Goal: Task Accomplishment & Management: Complete application form

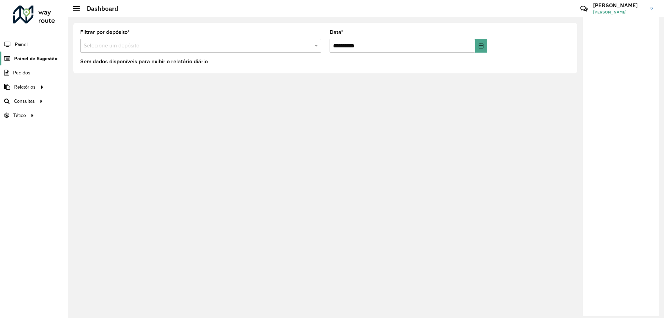
click at [34, 60] on span "Painel de Sugestão" at bounding box center [35, 58] width 43 height 7
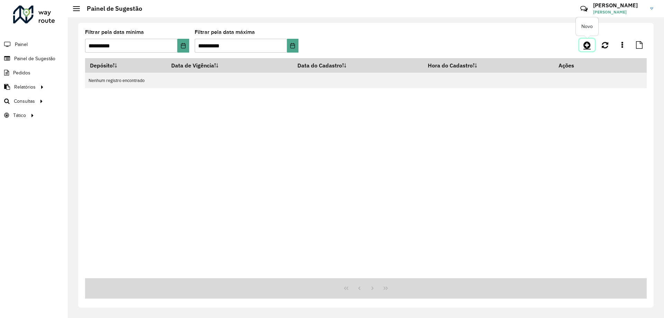
click at [590, 47] on icon at bounding box center [587, 45] width 7 height 8
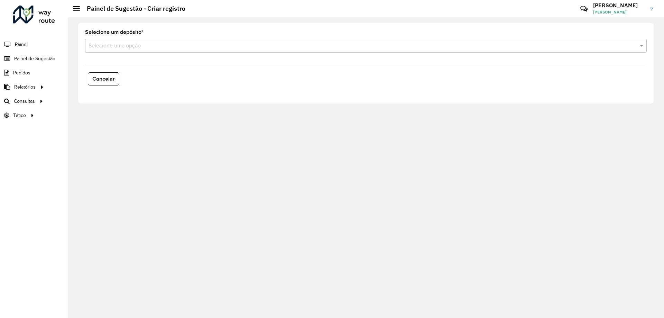
click at [164, 40] on div "Selecione uma opção" at bounding box center [366, 46] width 562 height 14
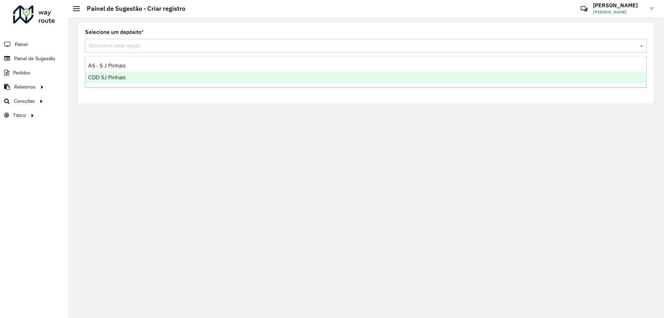
click at [130, 75] on div "CDD SJ Pinhais" at bounding box center [365, 78] width 561 height 12
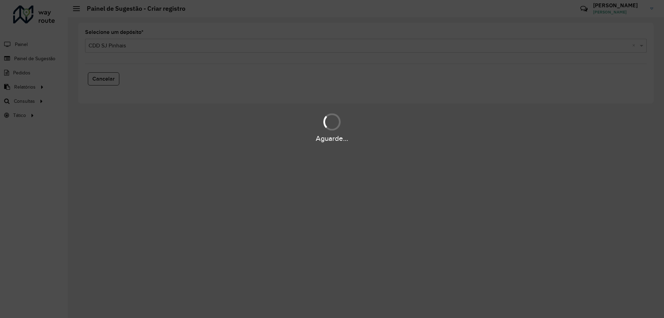
click at [246, 140] on div "Aguarde..." at bounding box center [332, 138] width 664 height 11
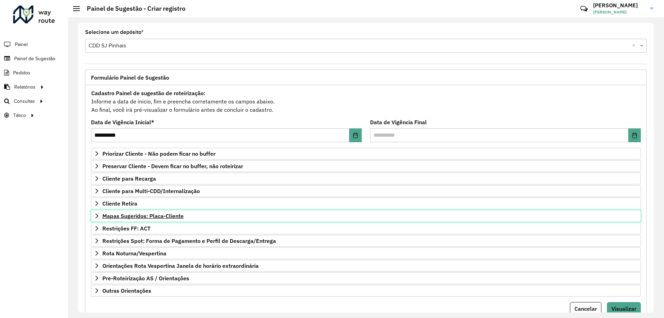
click at [111, 215] on span "Mapas Sugeridos: Placa-Cliente" at bounding box center [142, 216] width 81 height 6
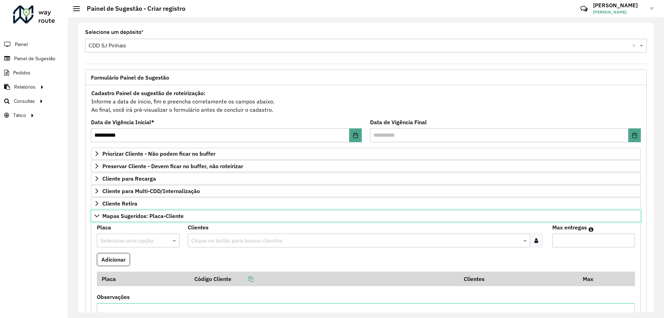
scroll to position [138, 0]
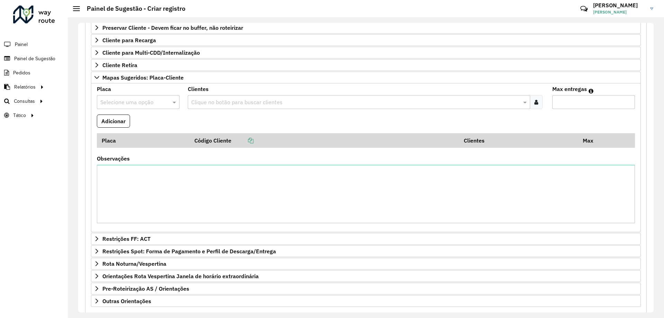
click at [147, 106] on input "text" at bounding box center [131, 102] width 62 height 8
type input "***"
click at [131, 119] on div "MPQ6723" at bounding box center [138, 122] width 82 height 12
click at [225, 112] on formly-field "Clientes Clique no botão para buscar clientes" at bounding box center [366, 101] width 364 height 28
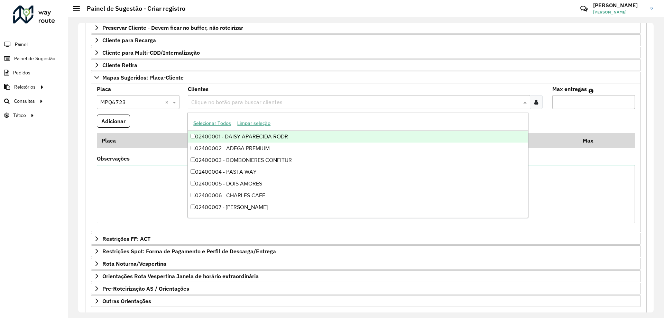
click at [227, 99] on input "text" at bounding box center [356, 102] width 332 height 8
type input "****"
click at [273, 134] on div "02407143 - CONDOR CENTRAL" at bounding box center [358, 137] width 340 height 12
click at [563, 113] on formly-field "Max entregas" at bounding box center [593, 101] width 91 height 28
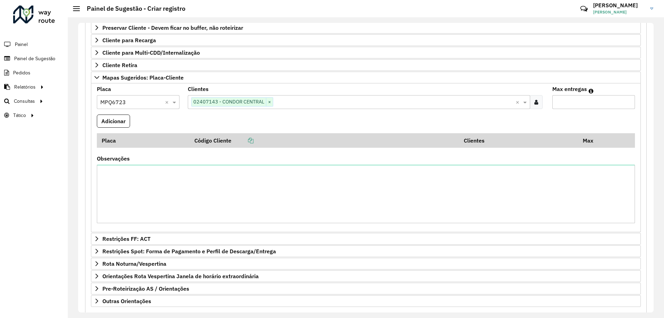
click at [571, 100] on input "Max entregas" at bounding box center [594, 102] width 83 height 14
type input "*"
click at [112, 124] on button "Adicionar" at bounding box center [113, 121] width 33 height 13
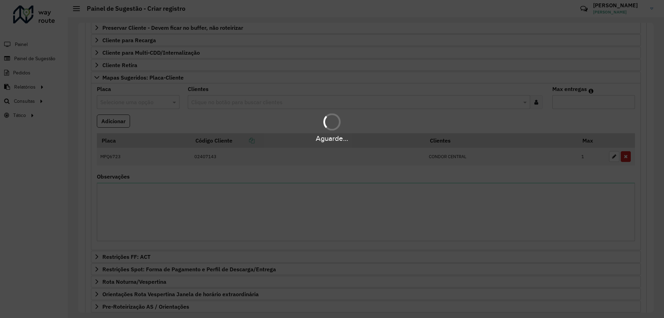
click at [180, 122] on div "Aguarde..." at bounding box center [332, 127] width 664 height 33
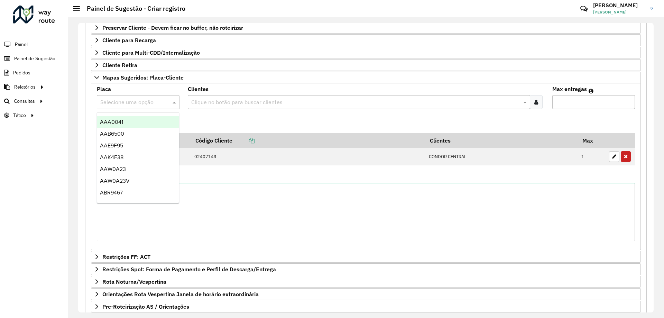
click at [131, 100] on input "text" at bounding box center [131, 102] width 62 height 8
type input "***"
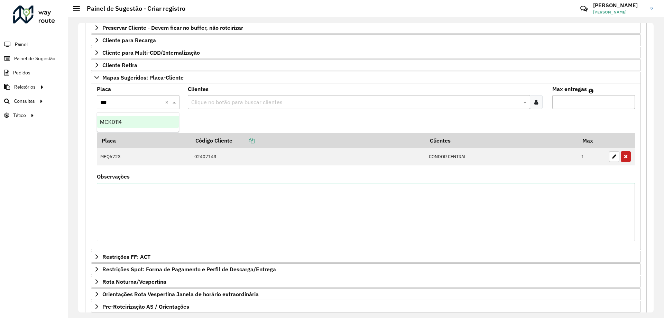
click at [135, 117] on div "MCK0114" at bounding box center [138, 122] width 82 height 12
click at [221, 126] on formly-field "Adicionar" at bounding box center [366, 124] width 547 height 19
click at [228, 108] on div "Clique no botão para buscar clientes" at bounding box center [359, 102] width 342 height 14
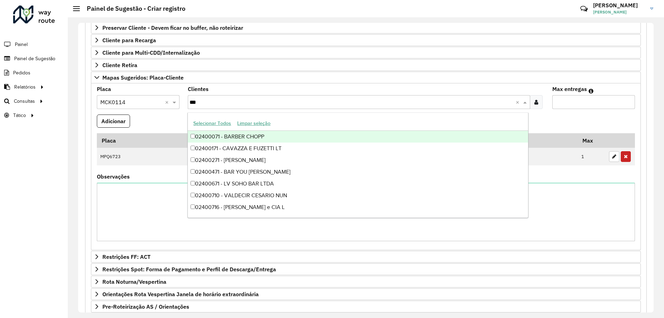
type input "****"
click at [268, 138] on div "02407143 - CONDOR CENTRAL" at bounding box center [358, 137] width 340 height 12
click at [614, 106] on input "Max entregas" at bounding box center [594, 102] width 83 height 14
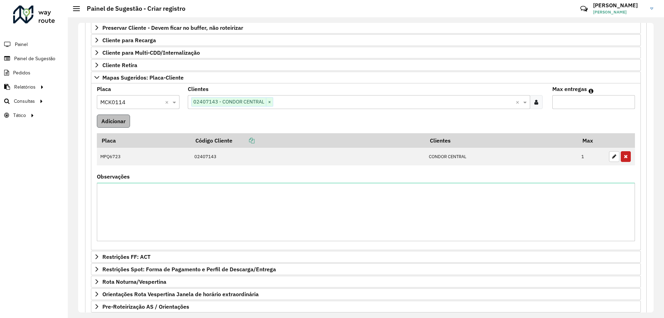
type input "*"
click at [105, 127] on button "Adicionar" at bounding box center [113, 121] width 33 height 13
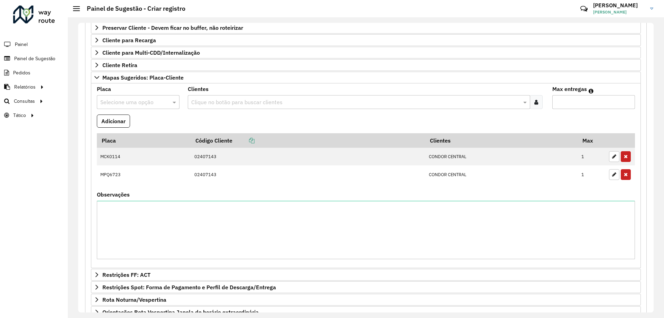
click at [217, 124] on formly-field "Adicionar" at bounding box center [366, 124] width 547 height 19
click at [127, 104] on input "text" at bounding box center [131, 102] width 62 height 8
type input "***"
click at [133, 124] on div "AKJ7207" at bounding box center [138, 122] width 82 height 12
click at [207, 118] on formly-field "Adicionar" at bounding box center [366, 124] width 547 height 19
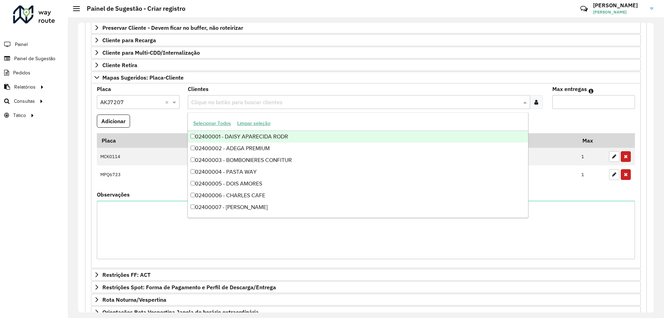
drag, startPoint x: 220, startPoint y: 109, endPoint x: 219, endPoint y: 102, distance: 6.3
click at [221, 108] on div "Clique no botão para buscar clientes" at bounding box center [359, 102] width 342 height 14
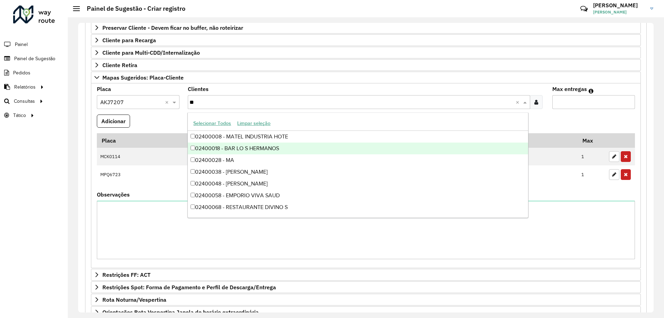
type input "***"
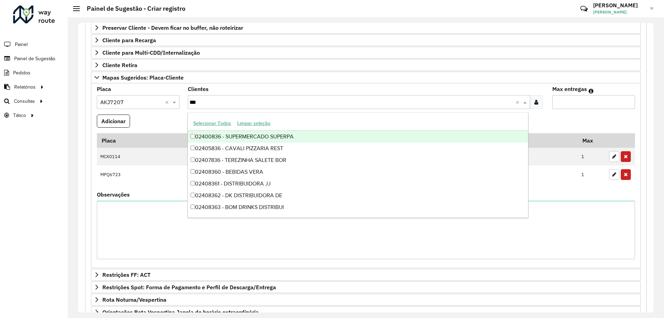
click at [279, 139] on div "02400836 - SUPERMERCADO SUPERPA" at bounding box center [358, 137] width 340 height 12
click at [583, 118] on formly-field "Adicionar" at bounding box center [366, 124] width 547 height 19
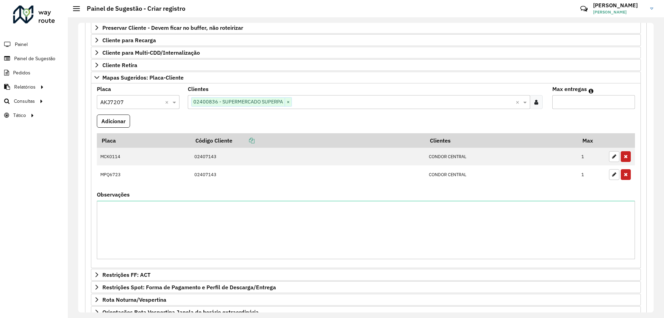
click at [571, 104] on input "Max entregas" at bounding box center [594, 102] width 83 height 14
type input "*"
click at [116, 120] on button "Adicionar" at bounding box center [113, 121] width 33 height 13
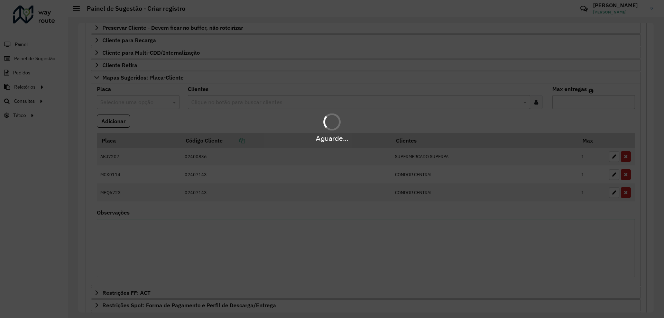
click at [273, 126] on div "Aguarde..." at bounding box center [332, 127] width 664 height 33
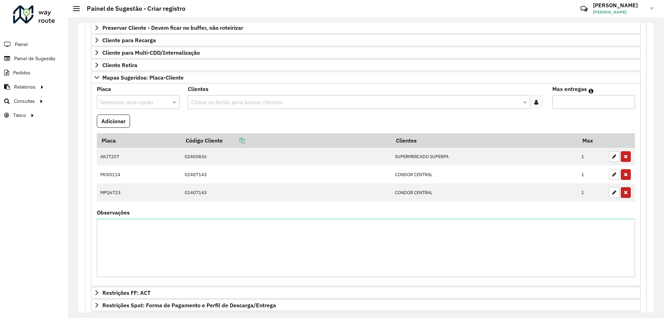
click at [519, 124] on formly-field "Adicionar" at bounding box center [366, 124] width 547 height 19
click at [120, 100] on input "text" at bounding box center [131, 102] width 62 height 8
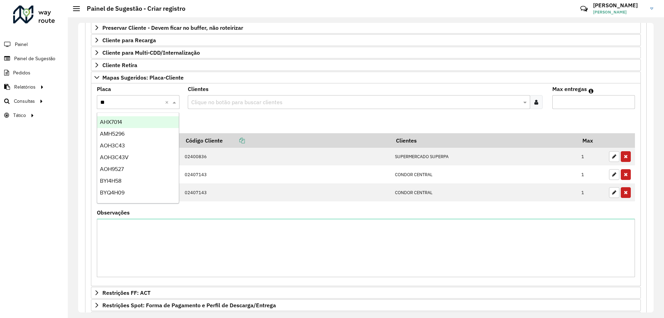
type input "***"
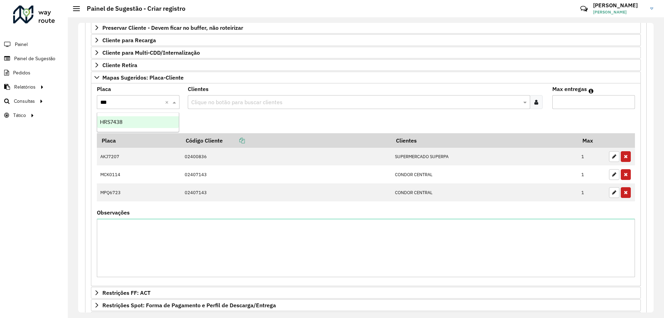
drag, startPoint x: 124, startPoint y: 121, endPoint x: 185, endPoint y: 124, distance: 61.0
click at [124, 121] on div "HRS7438" at bounding box center [138, 122] width 82 height 12
click at [229, 120] on formly-field "Adicionar" at bounding box center [366, 124] width 547 height 19
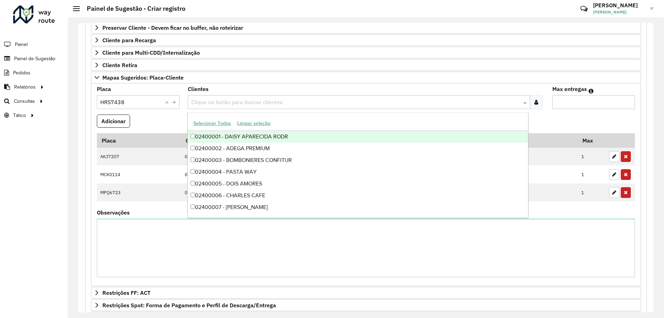
click at [238, 103] on input "text" at bounding box center [356, 102] width 332 height 8
type input "***"
click at [278, 139] on div "02400836 - SUPERMERCADO SUPERPA" at bounding box center [358, 137] width 340 height 12
click at [581, 105] on input "Max entregas" at bounding box center [594, 102] width 83 height 14
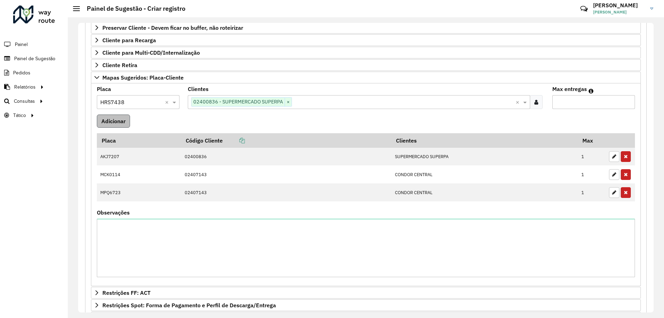
type input "*"
click at [112, 122] on button "Adicionar" at bounding box center [113, 121] width 33 height 13
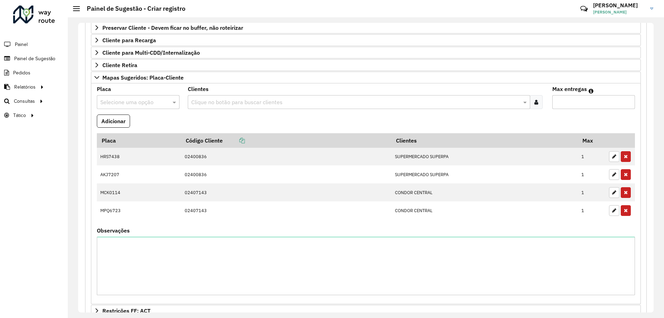
click at [167, 121] on formly-field "Adicionar" at bounding box center [366, 124] width 547 height 19
click at [130, 99] on input "text" at bounding box center [131, 102] width 62 height 8
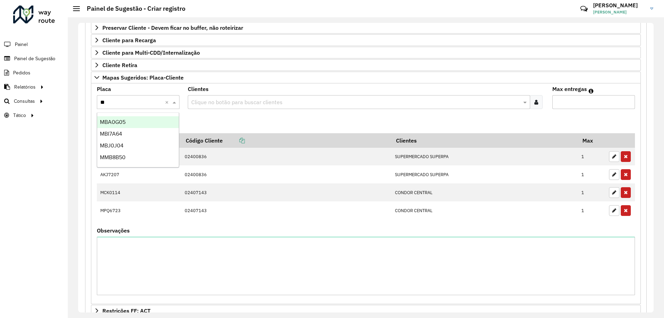
type input "***"
click at [134, 119] on div "MBA0G05" at bounding box center [138, 122] width 82 height 12
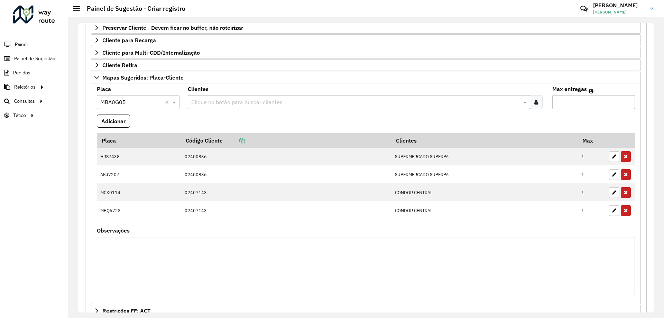
click at [244, 100] on input "text" at bounding box center [356, 102] width 332 height 8
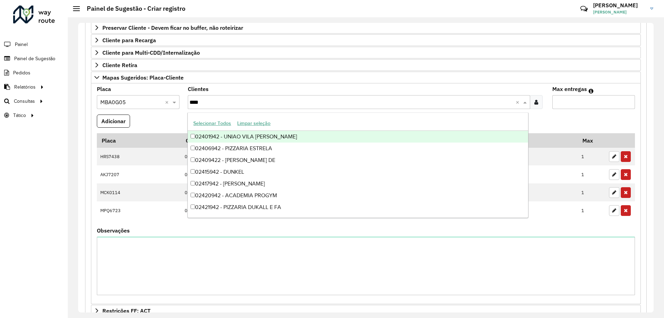
type input "*****"
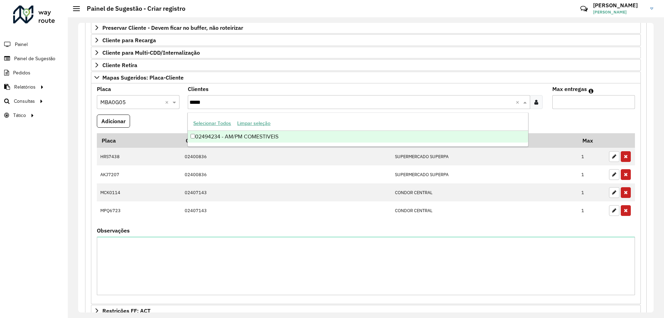
click at [260, 134] on div "02494234 - AM/PM COMESTIVEIS" at bounding box center [358, 137] width 340 height 12
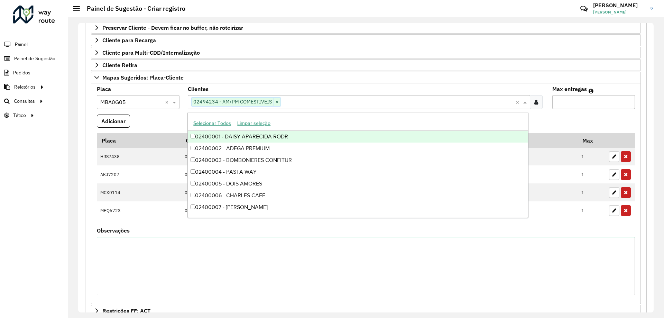
click at [549, 111] on formly-field "Max entregas" at bounding box center [593, 101] width 91 height 28
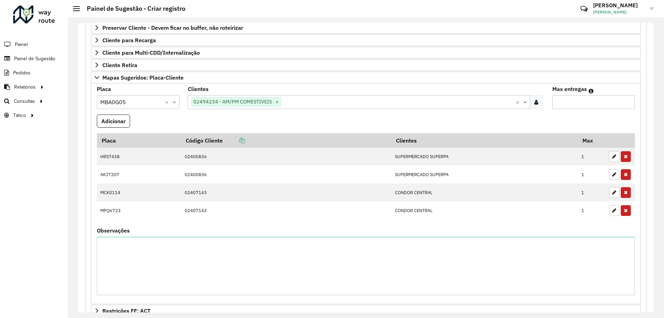
click at [566, 102] on input "Max entregas" at bounding box center [594, 102] width 83 height 14
type input "*"
click at [125, 123] on button "Adicionar" at bounding box center [113, 121] width 33 height 13
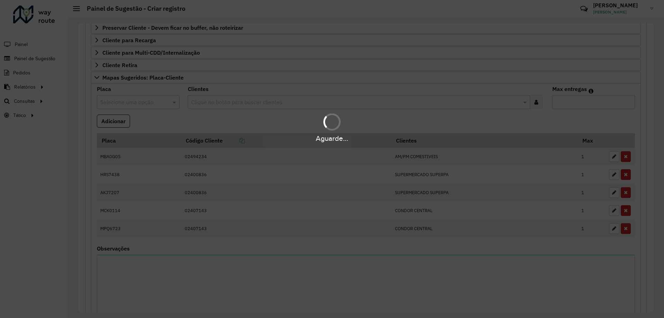
click at [159, 121] on div "Aguarde..." at bounding box center [332, 127] width 664 height 33
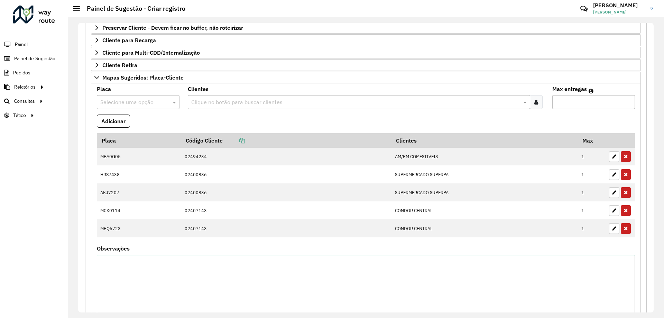
click at [144, 102] on input "text" at bounding box center [131, 102] width 62 height 8
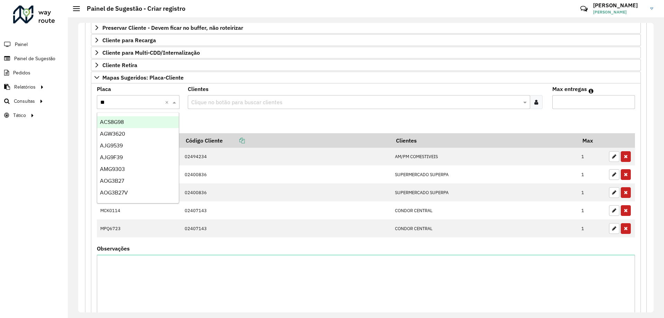
type input "***"
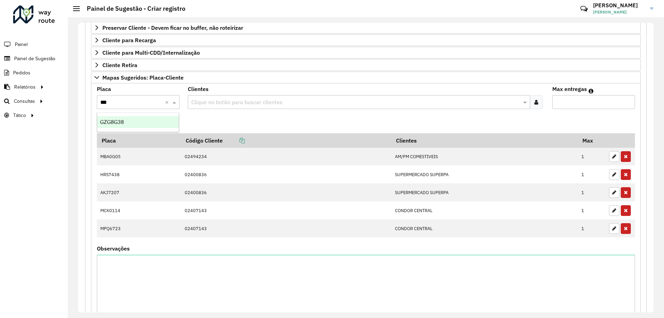
click at [109, 125] on div "GZG8G38" at bounding box center [138, 122] width 82 height 12
click at [197, 119] on formly-field "Adicionar" at bounding box center [366, 124] width 547 height 19
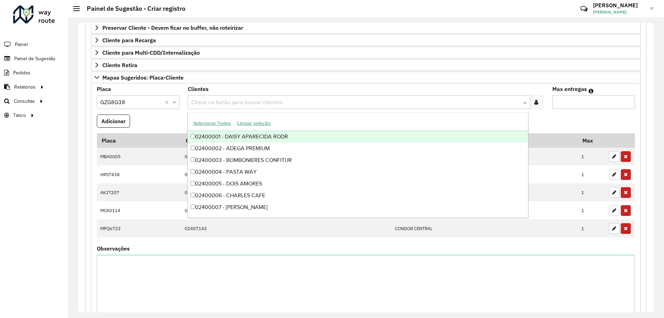
click at [218, 105] on input "text" at bounding box center [356, 102] width 332 height 8
type input "*****"
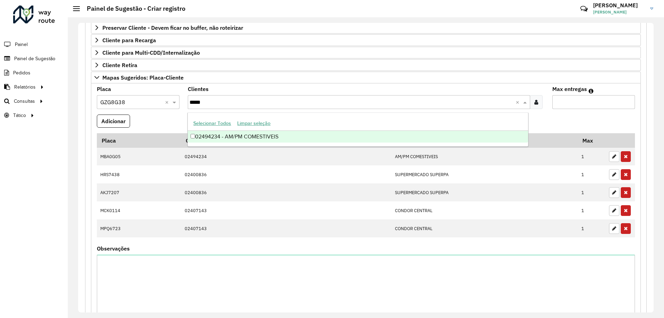
click at [293, 143] on ng-dropdown-panel "Selecionar Todos Limpar seleção 02494234 - AM/PM COMESTIVEIS" at bounding box center [358, 129] width 341 height 34
click at [291, 136] on div "02494234 - AM/PM COMESTIVEIS" at bounding box center [358, 137] width 340 height 12
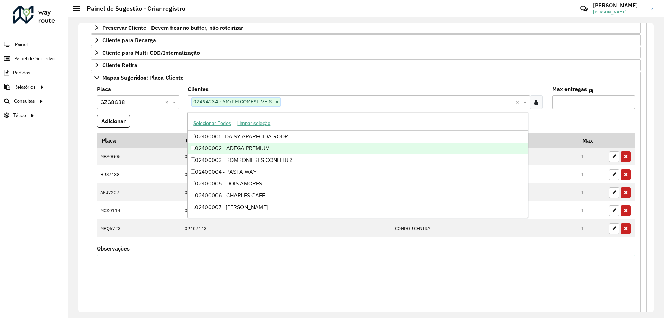
click at [594, 118] on formly-field "Adicionar" at bounding box center [366, 124] width 547 height 19
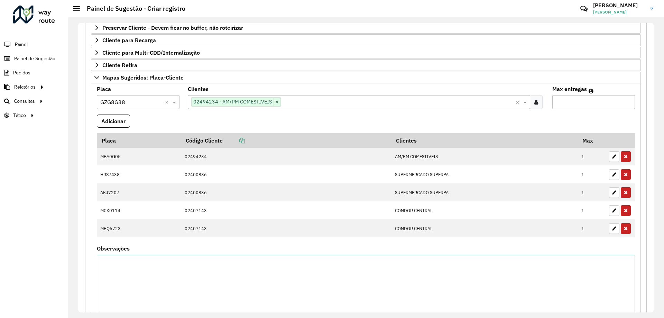
click at [585, 101] on input "Max entregas" at bounding box center [594, 102] width 83 height 14
type input "*"
click at [192, 116] on formly-field "Adicionar" at bounding box center [366, 124] width 547 height 19
click at [113, 118] on button "Adicionar" at bounding box center [113, 121] width 33 height 13
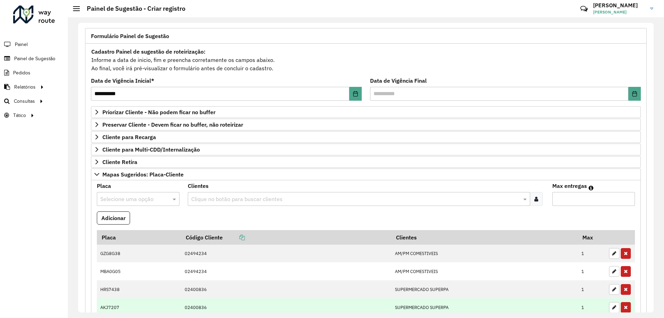
scroll to position [284, 0]
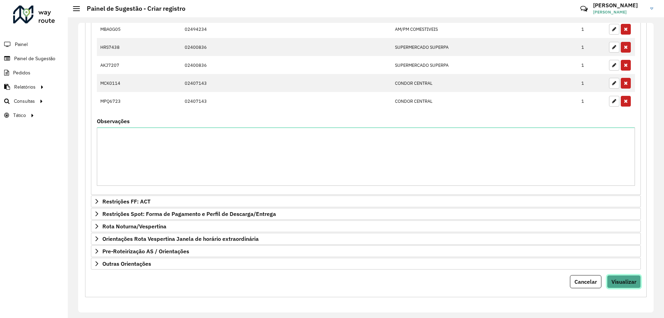
click at [633, 285] on span "Visualizar" at bounding box center [624, 281] width 25 height 7
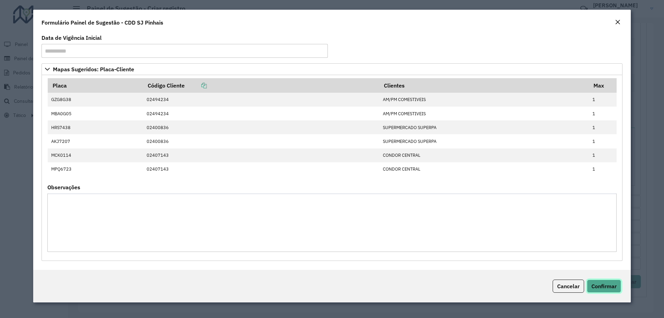
click at [599, 284] on span "Confirmar" at bounding box center [604, 286] width 25 height 7
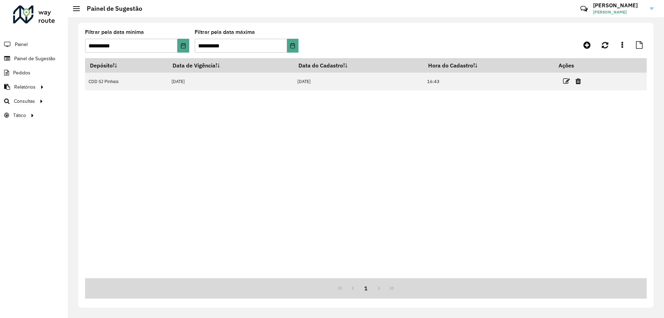
click at [165, 156] on div "Depósito Data de Vigência Data do Cadastro Hora do Cadastro Ações CDD SJ Pinhai…" at bounding box center [366, 168] width 562 height 220
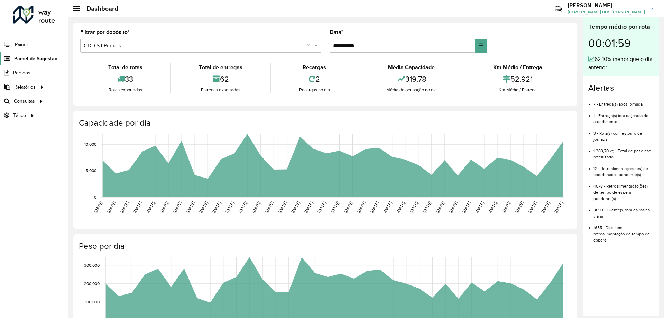
click at [31, 58] on span "Painel de Sugestão" at bounding box center [35, 58] width 43 height 7
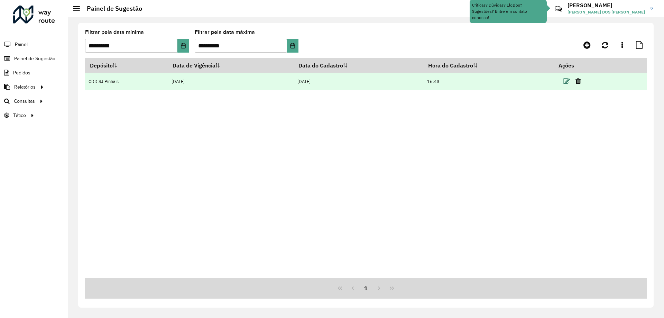
click at [569, 79] on icon at bounding box center [566, 81] width 7 height 7
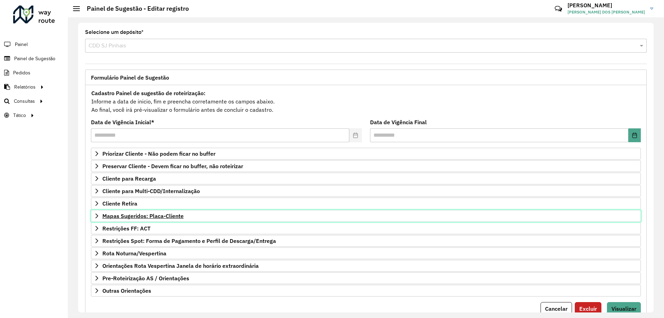
click at [100, 213] on link "Mapas Sugeridos: Placa-Cliente" at bounding box center [366, 216] width 550 height 12
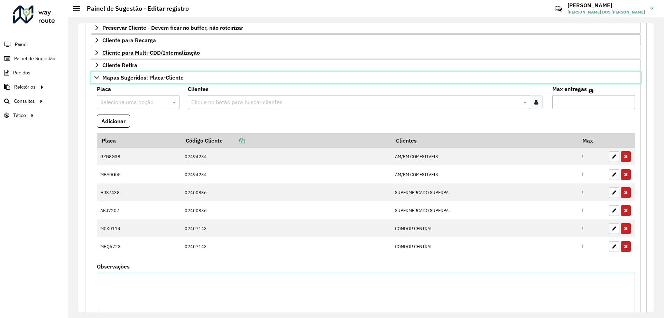
scroll to position [173, 0]
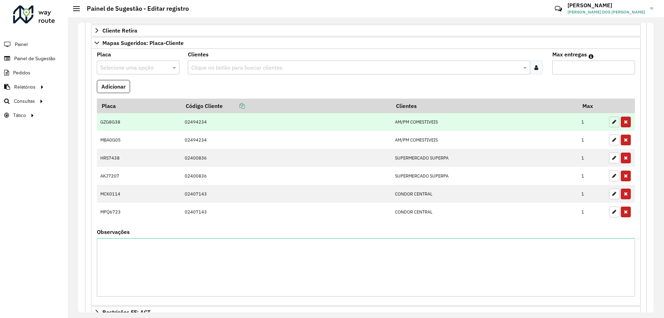
click at [609, 122] on button "button" at bounding box center [614, 122] width 10 height 11
type input "*"
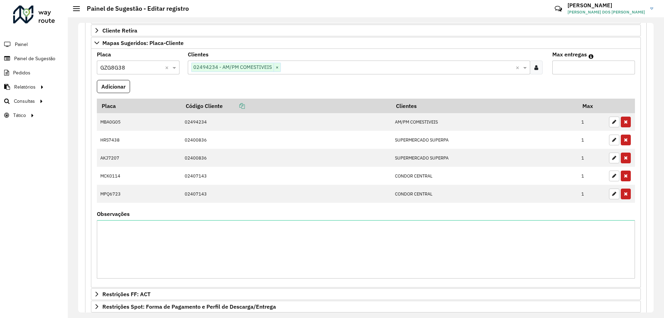
click at [139, 66] on input "text" at bounding box center [131, 68] width 62 height 8
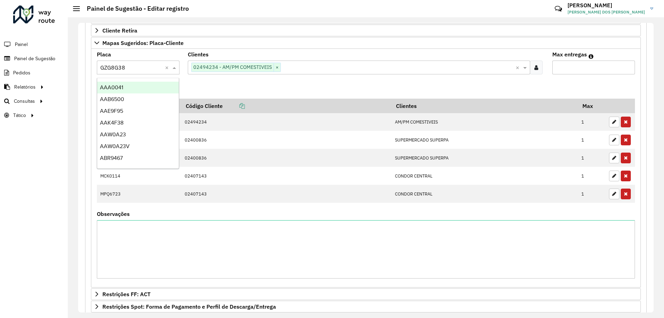
click at [163, 67] on div at bounding box center [138, 67] width 83 height 9
click at [153, 66] on input "text" at bounding box center [131, 68] width 62 height 8
type input "***"
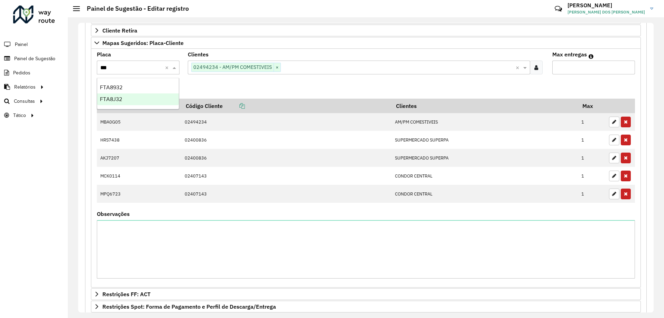
click at [128, 96] on div "FTA8J32" at bounding box center [138, 99] width 82 height 12
click at [252, 87] on formly-field "Adicionar" at bounding box center [366, 89] width 547 height 19
click at [120, 86] on button "Adicionar" at bounding box center [113, 86] width 33 height 13
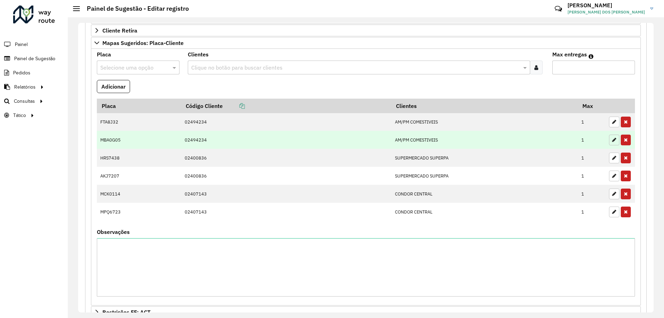
click at [612, 141] on icon "button" at bounding box center [614, 139] width 4 height 5
type input "*"
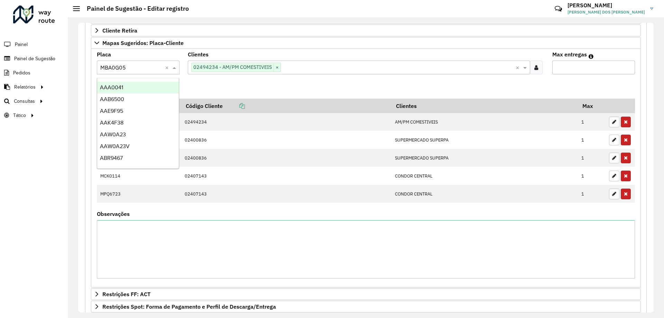
click at [130, 66] on input "text" at bounding box center [131, 68] width 62 height 8
click at [150, 67] on input "text" at bounding box center [131, 68] width 62 height 8
type input "***"
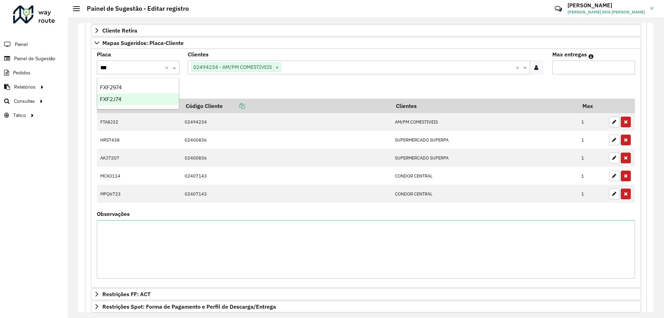
click at [113, 99] on span "FXF2J74" at bounding box center [110, 99] width 21 height 6
click at [217, 87] on formly-field "Adicionar" at bounding box center [366, 89] width 547 height 19
click at [121, 83] on button "Adicionar" at bounding box center [113, 86] width 33 height 13
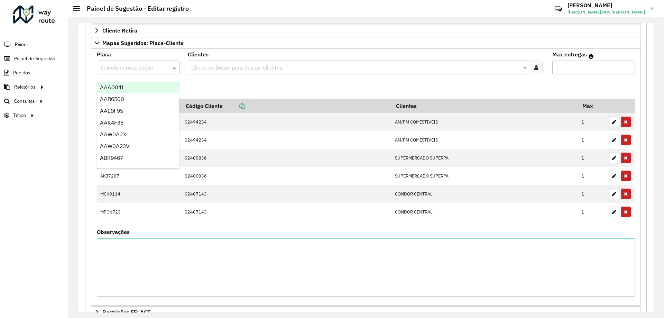
click at [114, 69] on input "text" at bounding box center [131, 68] width 62 height 8
type input "***"
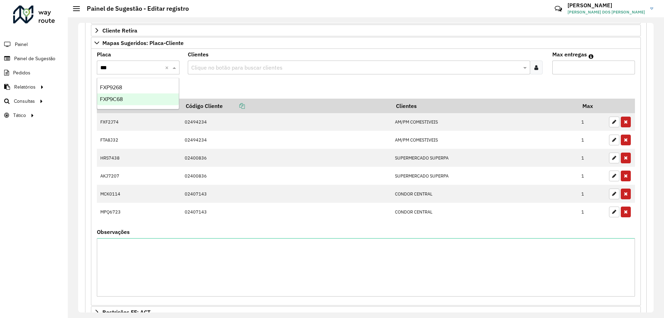
click at [135, 97] on div "FXP9C68" at bounding box center [138, 99] width 82 height 12
click at [205, 86] on formly-field "Adicionar" at bounding box center [366, 89] width 547 height 19
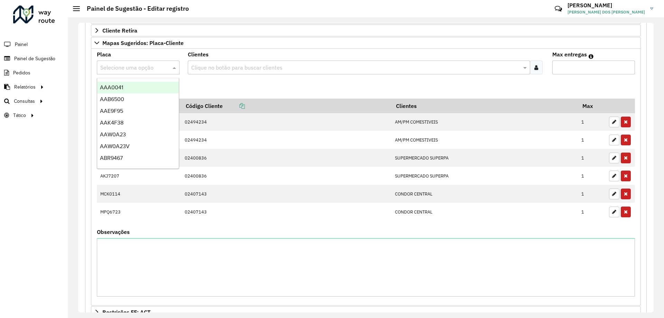
click at [133, 67] on input "text" at bounding box center [131, 68] width 62 height 8
type input "***"
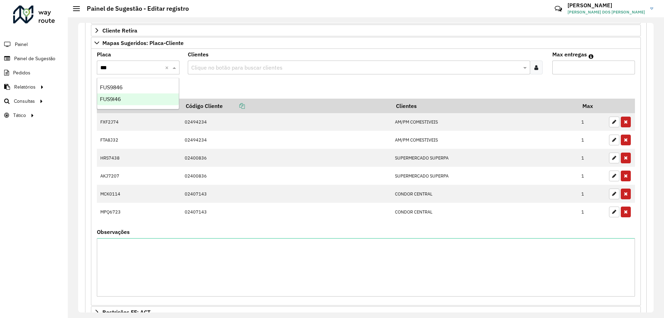
click at [121, 98] on div "FUS9I46" at bounding box center [138, 99] width 82 height 12
click at [217, 92] on formly-field "Adicionar" at bounding box center [366, 89] width 547 height 19
click at [224, 67] on input "text" at bounding box center [356, 68] width 332 height 8
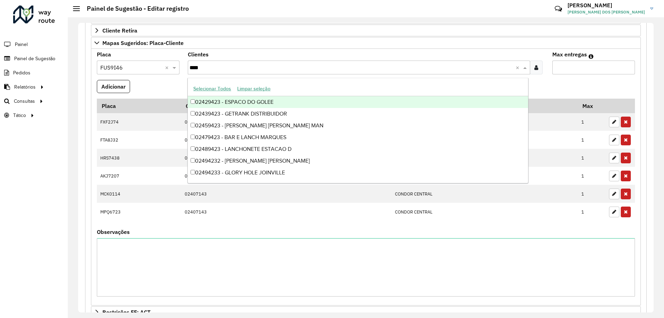
type input "*****"
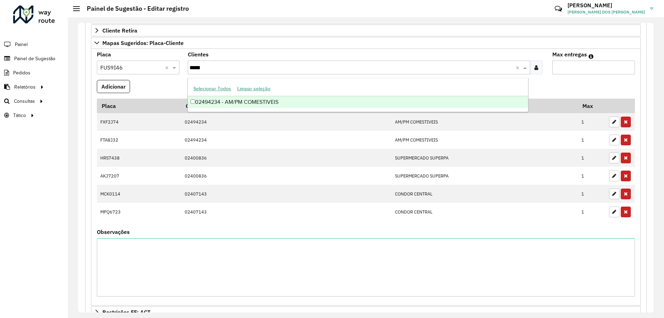
click at [290, 100] on div "02494234 - AM/PM COMESTIVEIS" at bounding box center [358, 102] width 340 height 12
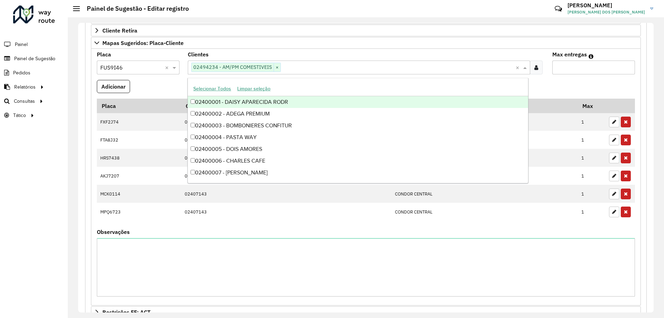
click at [566, 85] on formly-field "Adicionar" at bounding box center [366, 89] width 547 height 19
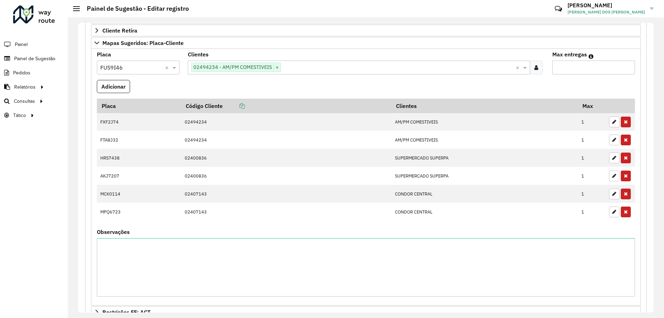
click at [573, 67] on input "Max entregas" at bounding box center [594, 68] width 83 height 14
type input "*"
click at [458, 85] on formly-field "Adicionar" at bounding box center [366, 89] width 547 height 19
click at [115, 86] on button "Adicionar" at bounding box center [113, 86] width 33 height 13
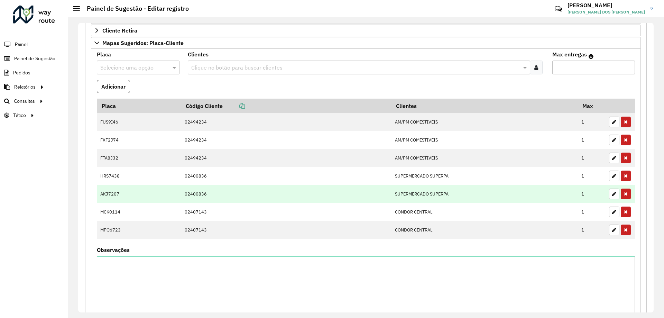
scroll to position [138, 0]
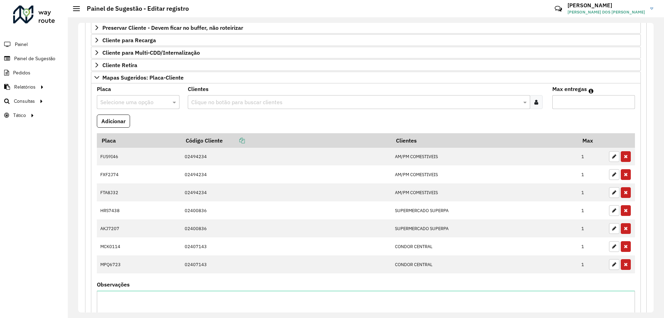
click at [124, 100] on input "text" at bounding box center [131, 102] width 62 height 8
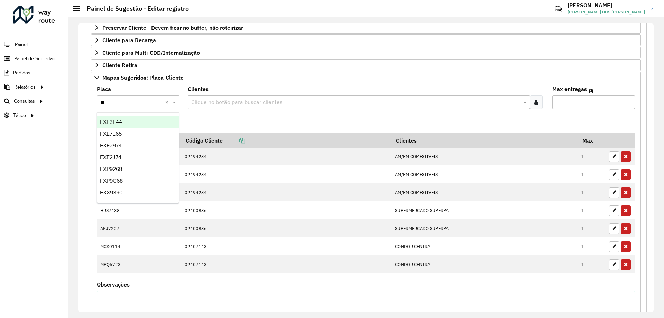
type input "***"
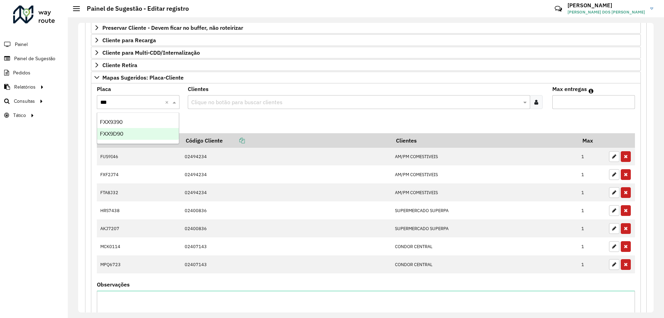
click at [132, 133] on div "FXX9D90" at bounding box center [138, 134] width 82 height 12
drag, startPoint x: 215, startPoint y: 122, endPoint x: 218, endPoint y: 117, distance: 6.2
click at [215, 122] on formly-field "Adicionar" at bounding box center [366, 124] width 547 height 19
click at [227, 101] on input "text" at bounding box center [356, 102] width 332 height 8
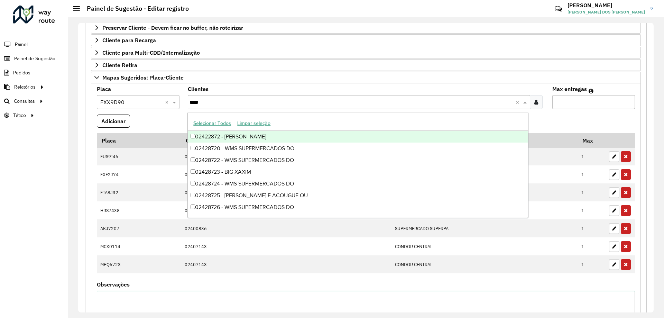
type input "*****"
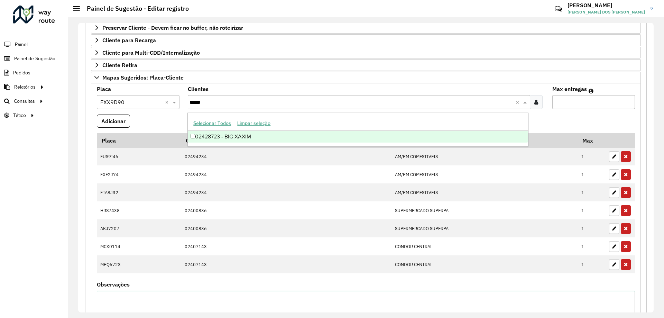
click at [259, 135] on div "02428723 - BIG XAXIM" at bounding box center [358, 137] width 340 height 12
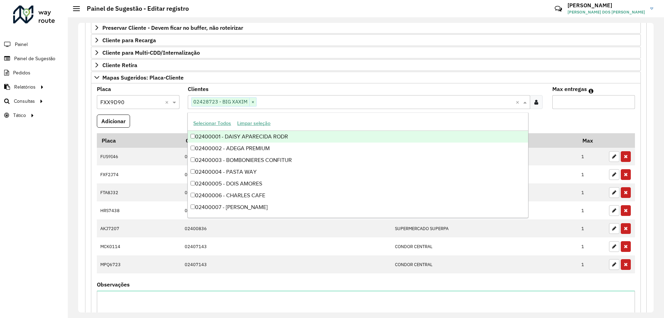
click at [551, 128] on formly-field "Adicionar" at bounding box center [366, 124] width 547 height 19
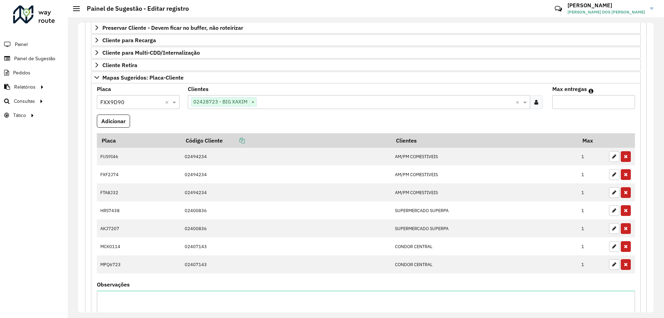
click at [569, 105] on input "Max entregas" at bounding box center [594, 102] width 83 height 14
type input "*"
click at [109, 113] on formly-field "Placa Selecione uma opção × FXX9D90 ×" at bounding box center [138, 101] width 91 height 28
click at [114, 118] on button "Adicionar" at bounding box center [113, 121] width 33 height 13
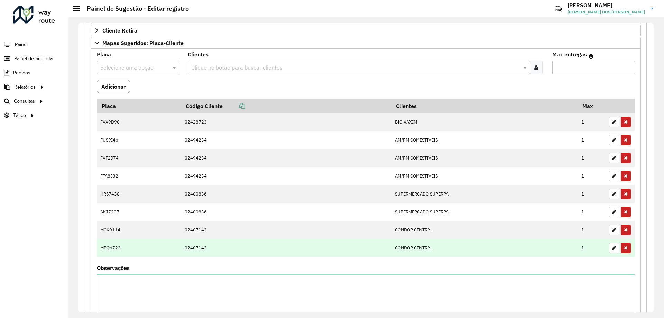
scroll to position [208, 0]
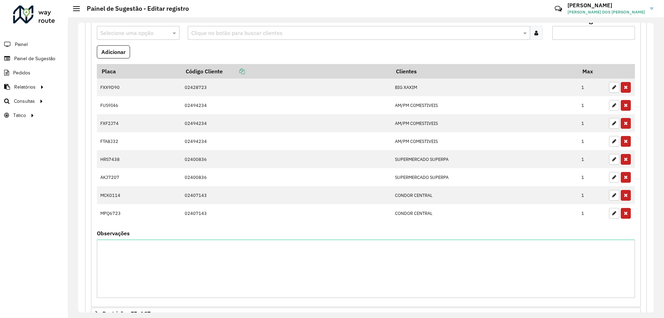
click at [208, 55] on formly-field "Adicionar" at bounding box center [366, 54] width 547 height 19
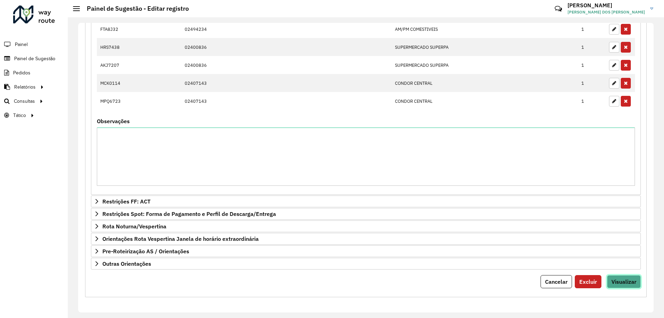
click at [620, 283] on span "Visualizar" at bounding box center [624, 281] width 25 height 7
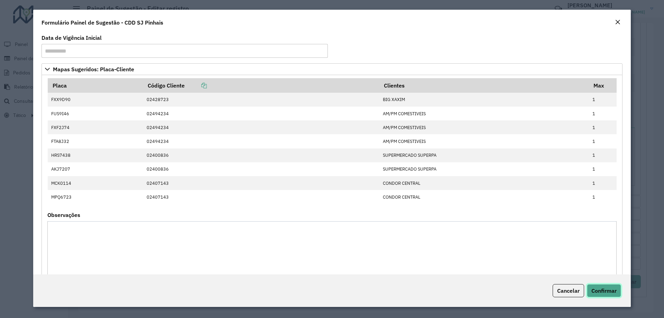
click at [602, 291] on span "Confirmar" at bounding box center [604, 290] width 25 height 7
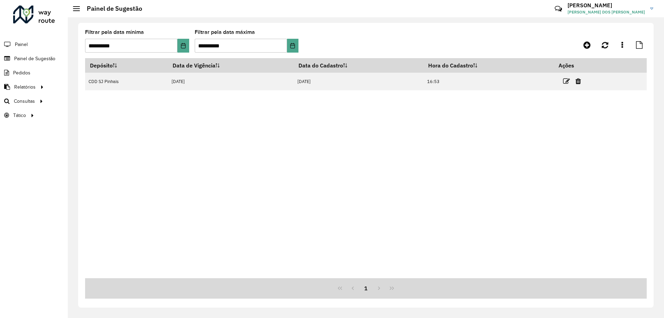
click at [196, 190] on div "Depósito Data de Vigência Data do Cadastro Hora do Cadastro Ações CDD SJ Pinhai…" at bounding box center [366, 168] width 562 height 220
click at [269, 135] on div "Depósito Data de Vigência Data do Cadastro Hora do Cadastro Ações CDD SJ Pinhai…" at bounding box center [366, 168] width 562 height 220
click at [343, 127] on div "Depósito Data de Vigência Data do Cadastro Hora do Cadastro Ações CDD SJ Pinhai…" at bounding box center [366, 168] width 562 height 220
click at [337, 133] on div "Depósito Data de Vigência Data do Cadastro Hora do Cadastro Ações CDD SJ Pinhai…" at bounding box center [366, 168] width 562 height 220
click at [254, 161] on div "Depósito Data de Vigência Data do Cadastro Hora do Cadastro Ações CDD SJ Pinhai…" at bounding box center [366, 168] width 562 height 220
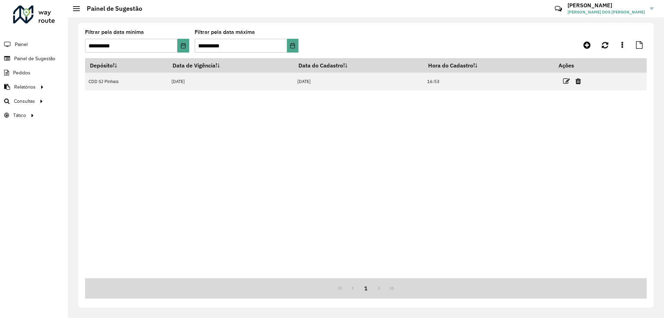
click at [230, 149] on div "Depósito Data de Vigência Data do Cadastro Hora do Cadastro Ações CDD SJ Pinhai…" at bounding box center [366, 168] width 562 height 220
